Goal: Task Accomplishment & Management: Use online tool/utility

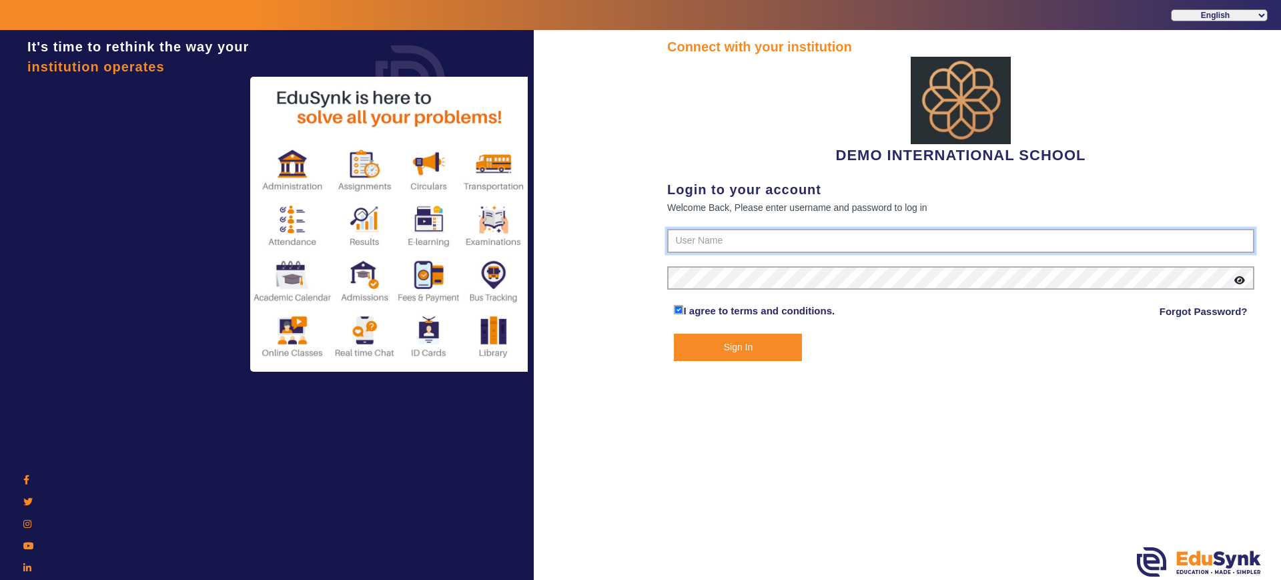
type input "2143224344"
click at [715, 344] on button "Sign In" at bounding box center [738, 347] width 128 height 27
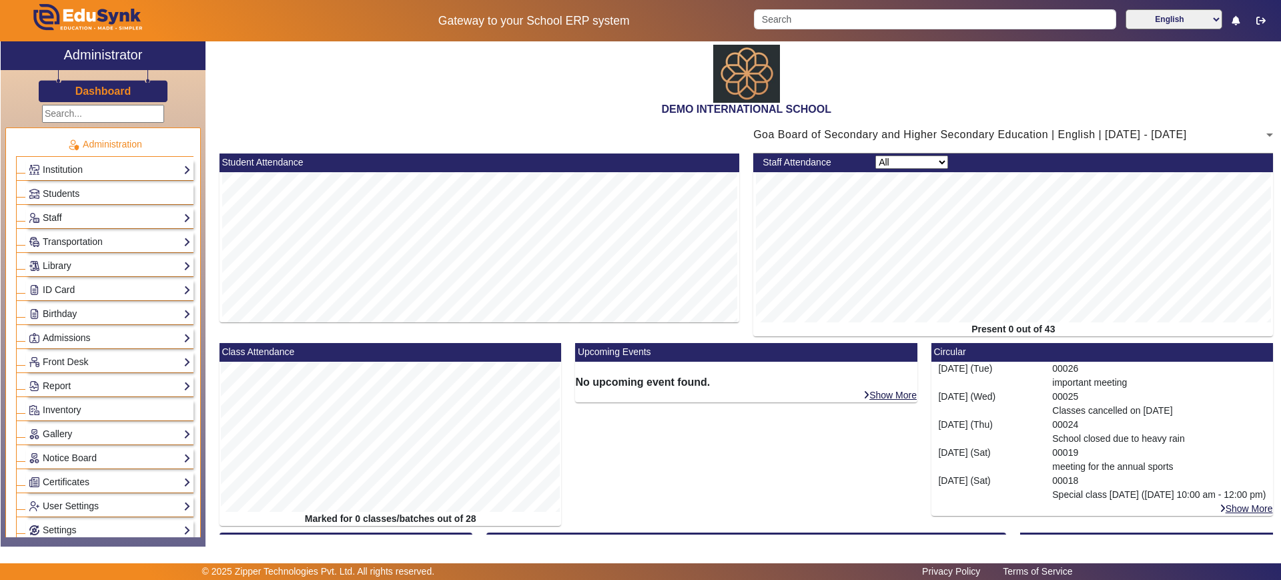
click at [80, 211] on link "Staff" at bounding box center [110, 217] width 162 height 15
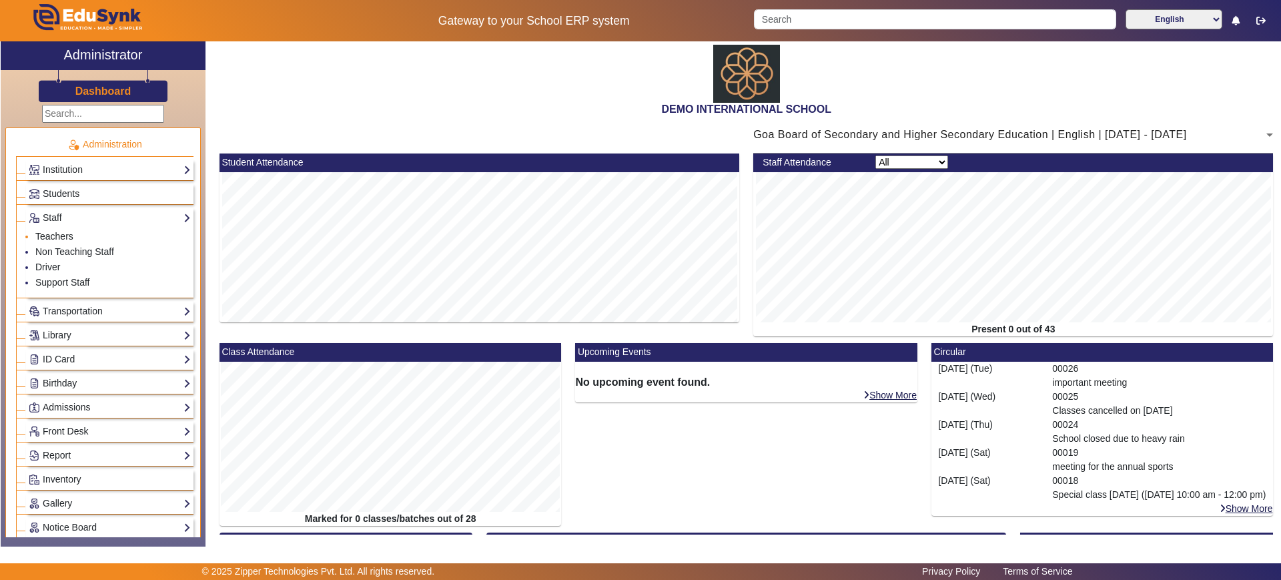
click at [62, 233] on link "Teachers" at bounding box center [54, 236] width 38 height 11
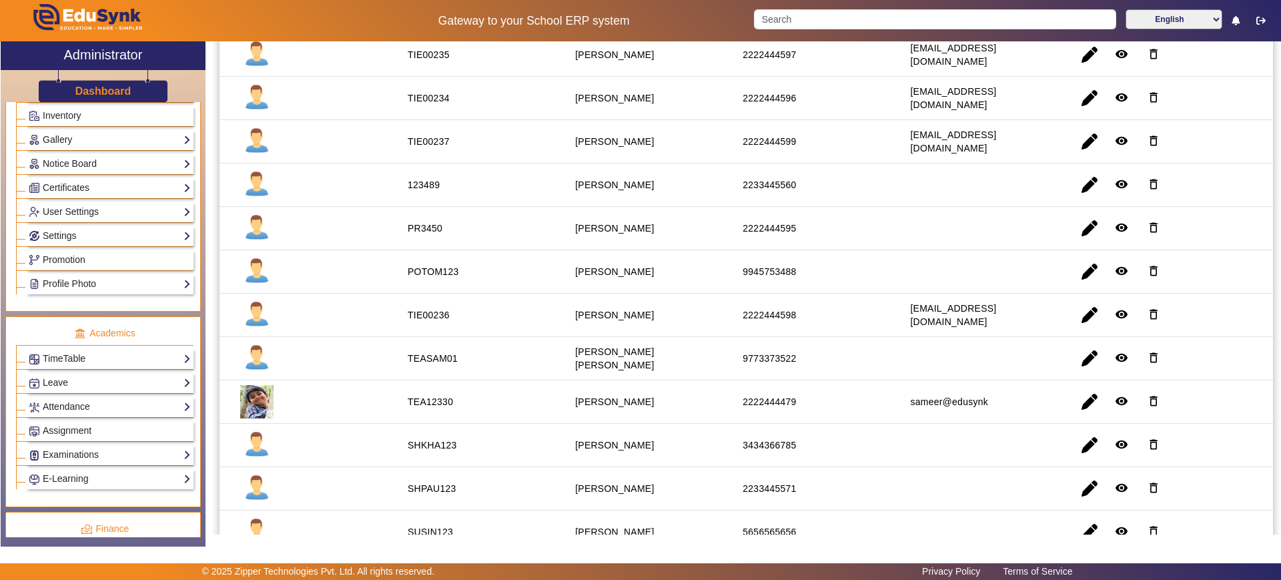
scroll to position [364, 0]
click at [67, 360] on link "TimeTable" at bounding box center [110, 357] width 162 height 15
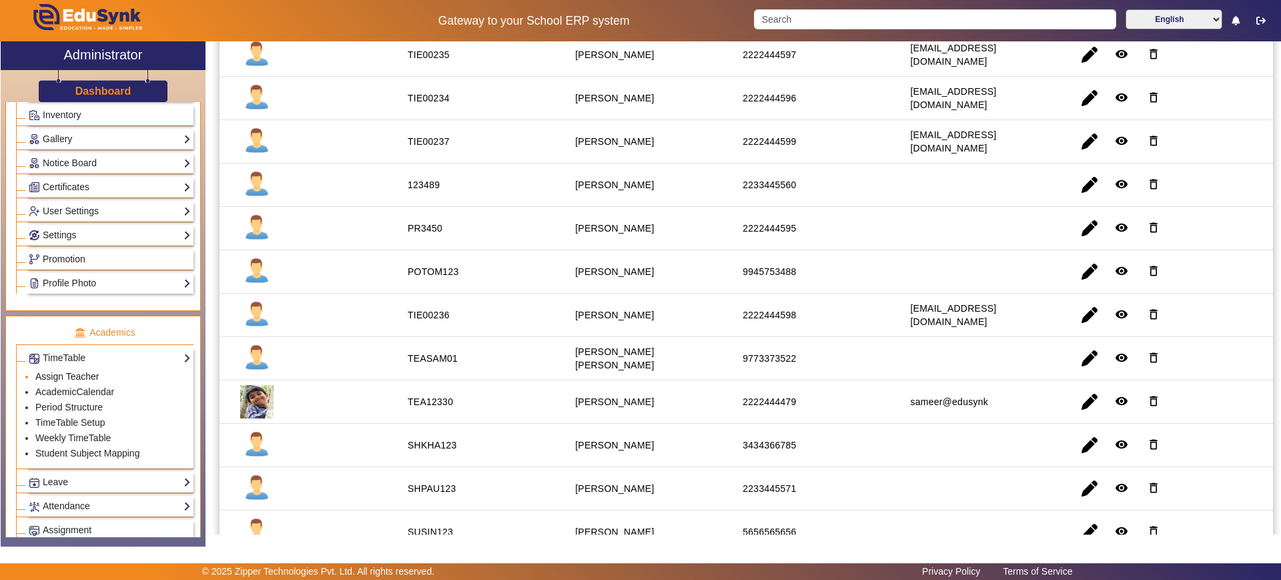
click at [67, 378] on link "Assign Teacher" at bounding box center [66, 376] width 63 height 11
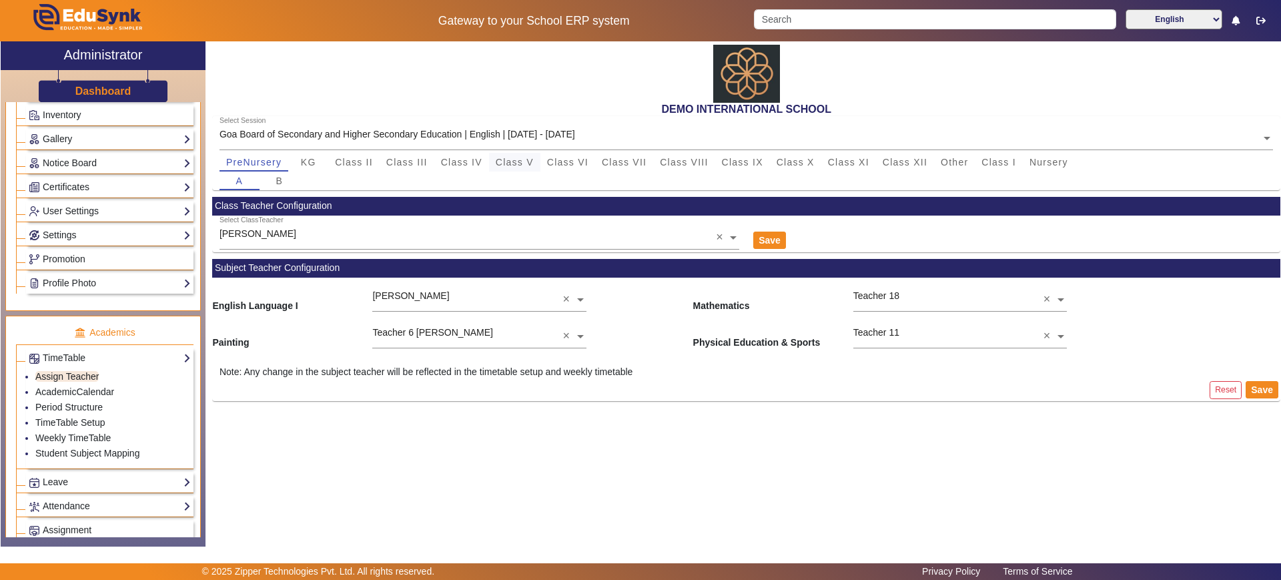
click at [494, 155] on div "Class V" at bounding box center [514, 162] width 51 height 19
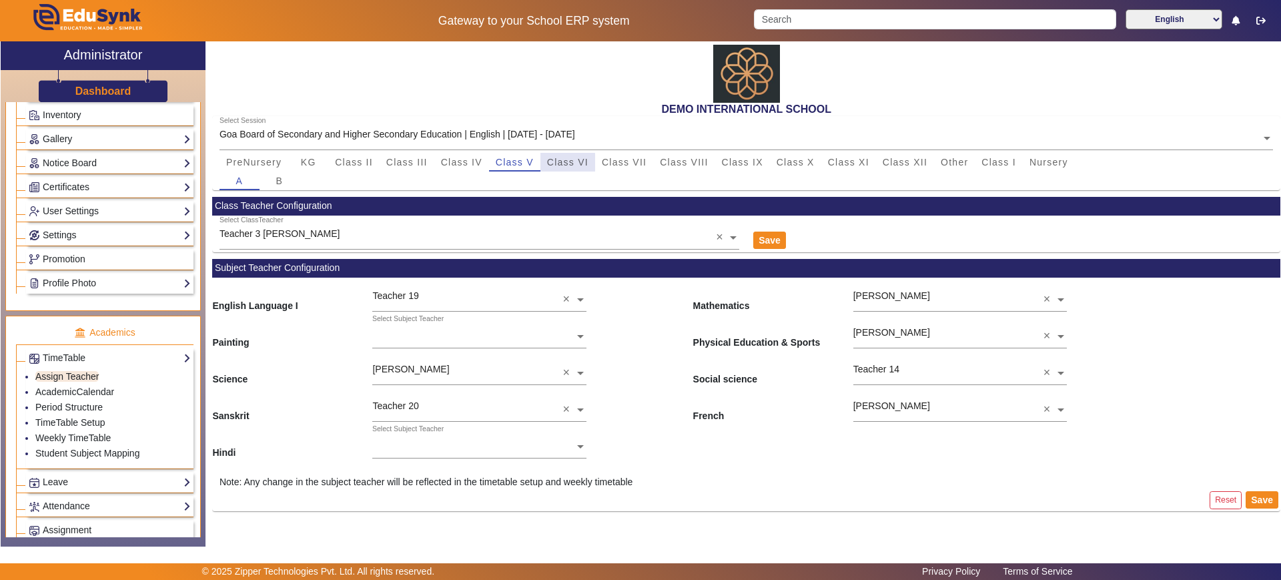
click at [560, 163] on span "Class VI" at bounding box center [567, 161] width 41 height 9
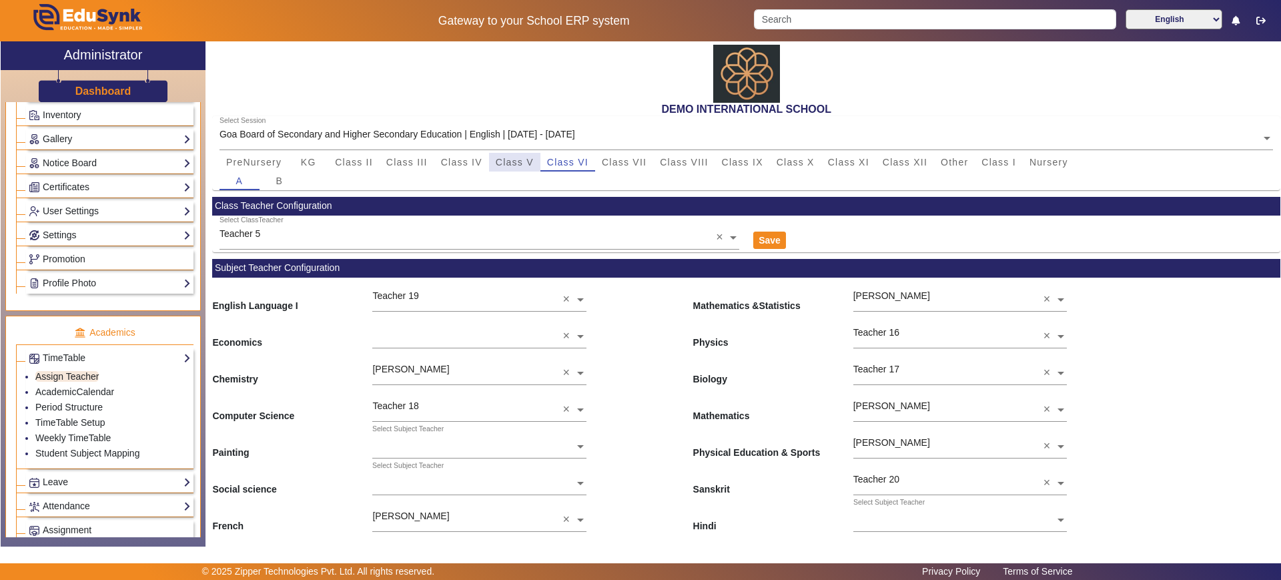
click at [516, 166] on span "Class V" at bounding box center [515, 161] width 38 height 9
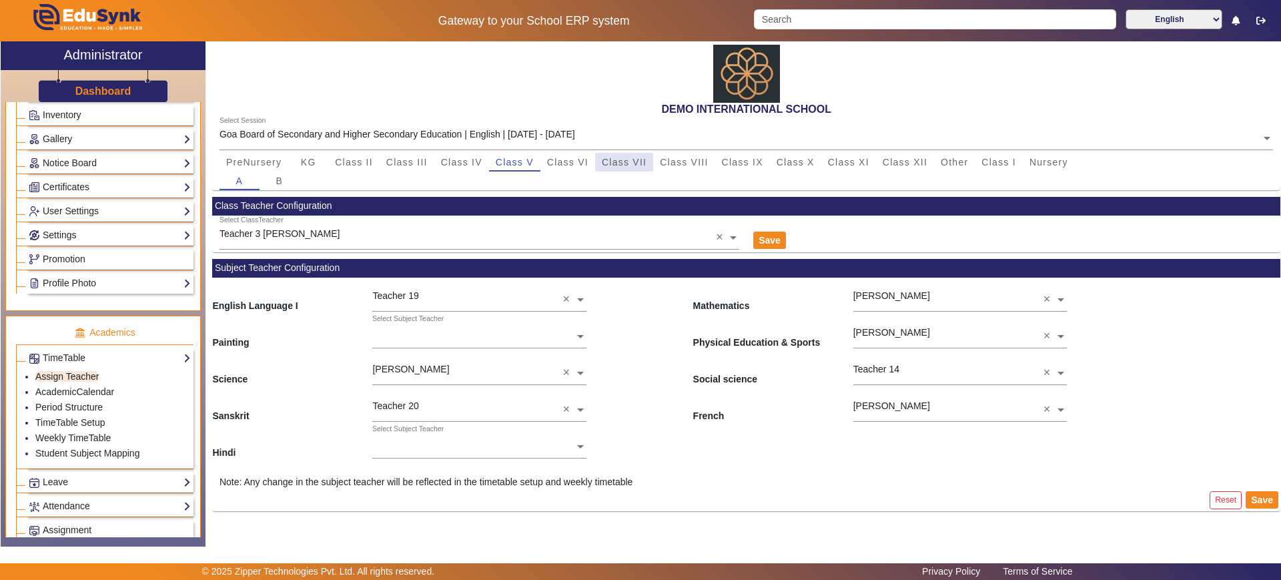
click at [599, 158] on div "Class VII" at bounding box center [624, 162] width 58 height 19
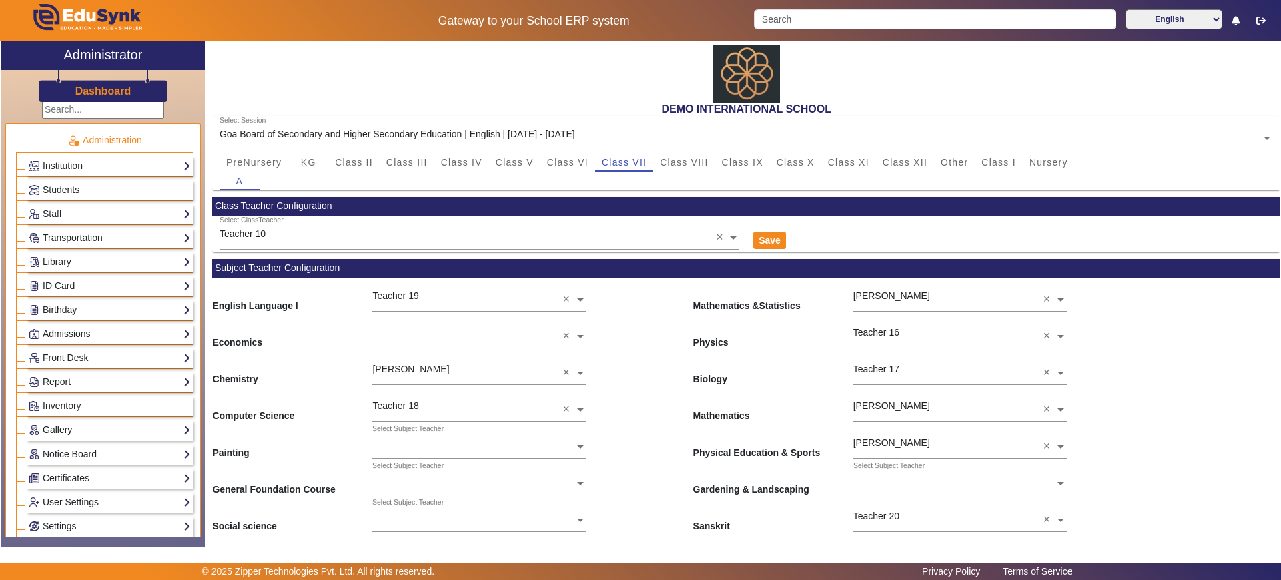
scroll to position [1, 0]
click at [107, 223] on link "Staff" at bounding box center [110, 216] width 162 height 15
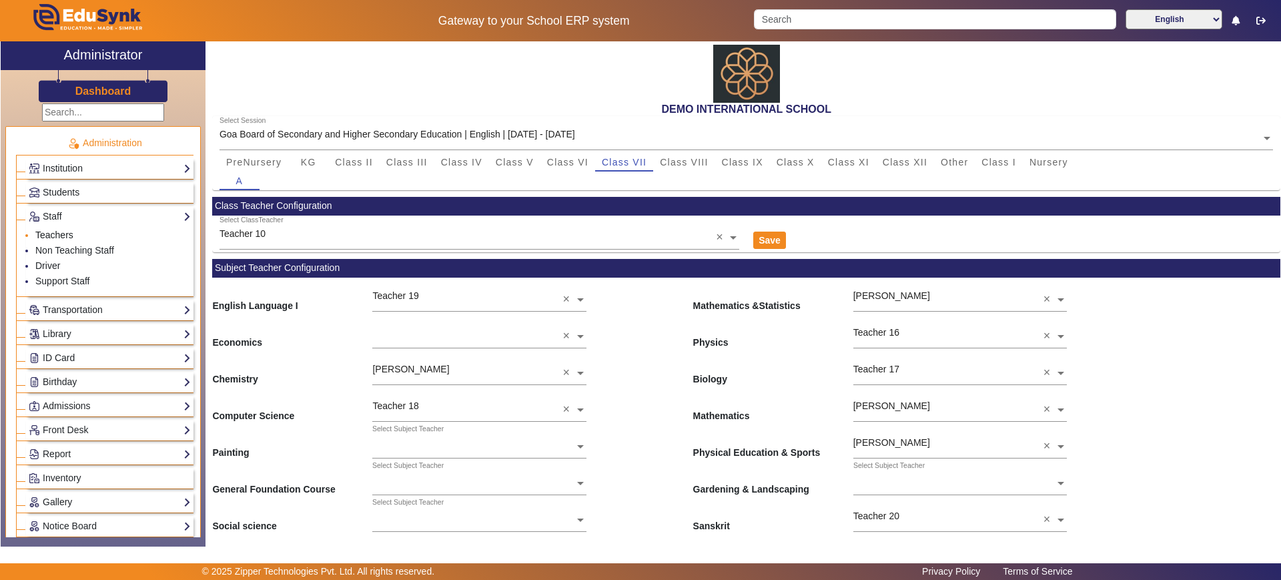
click at [62, 235] on link "Teachers" at bounding box center [54, 234] width 38 height 11
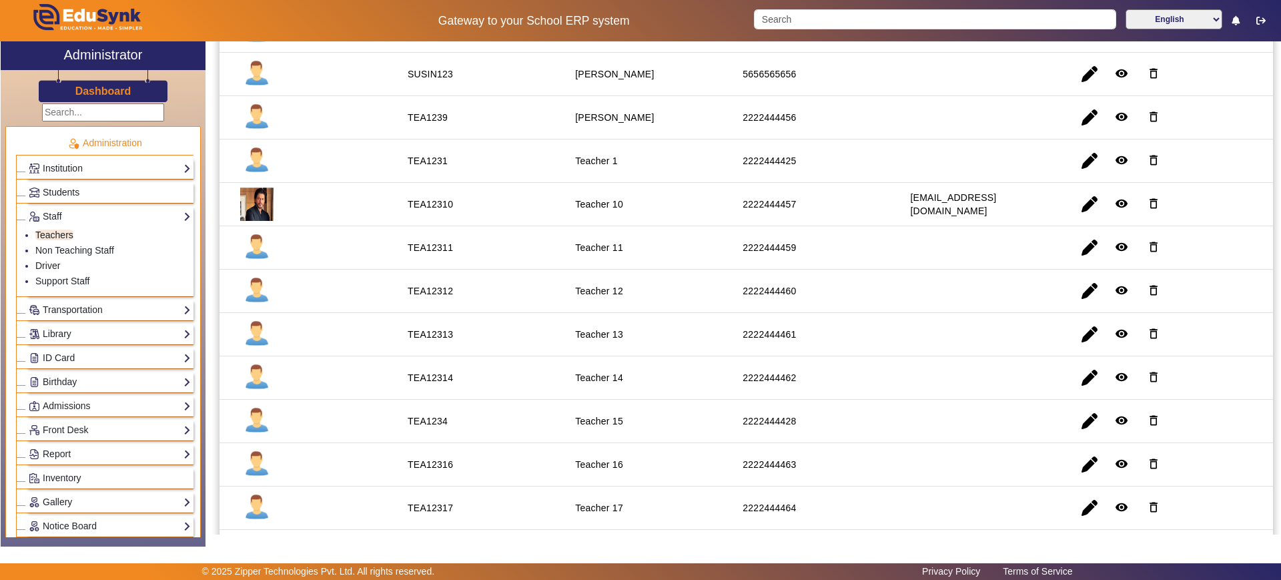
scroll to position [616, 0]
